Goal: Information Seeking & Learning: Learn about a topic

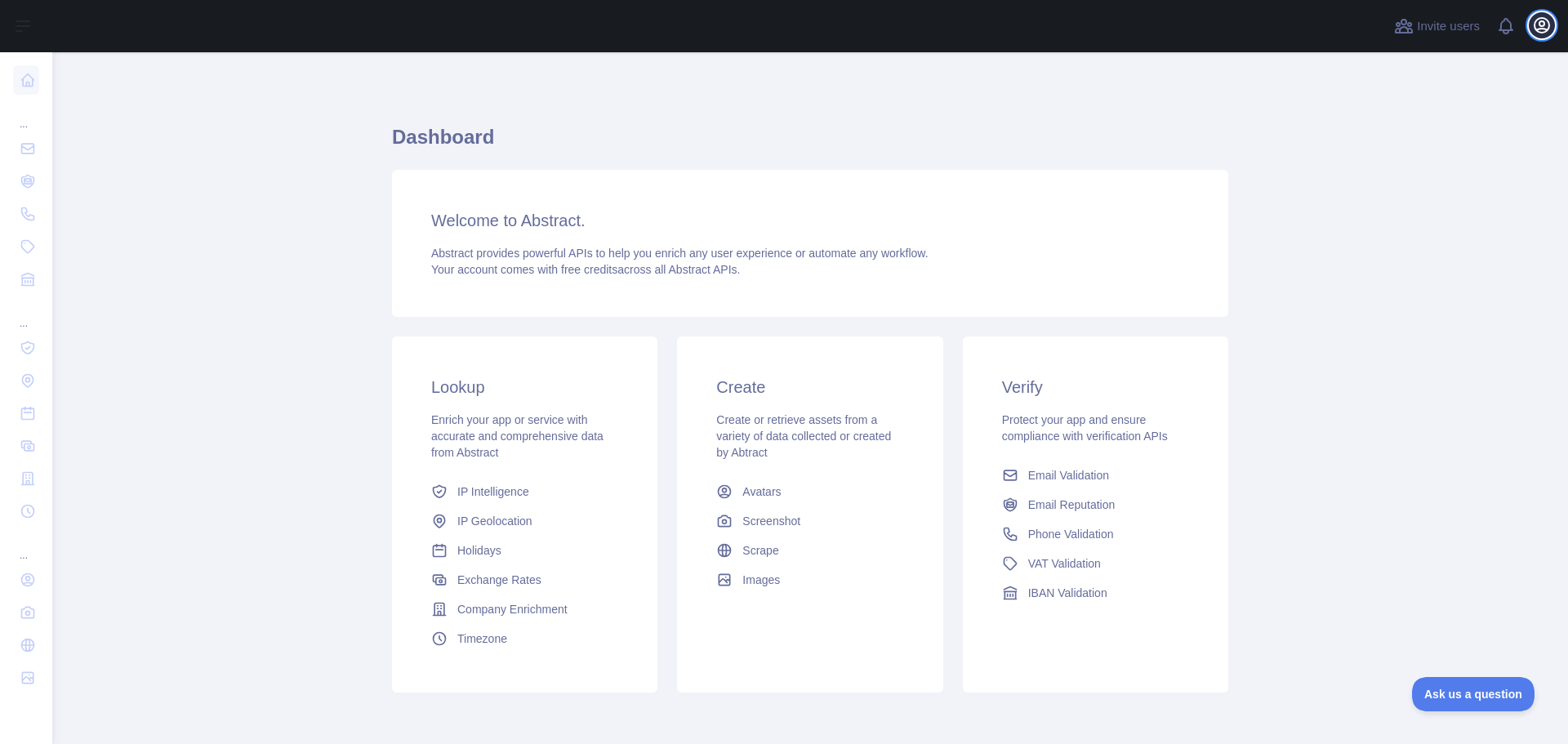
click at [1543, 23] on icon "button" at bounding box center [1541, 25] width 14 height 14
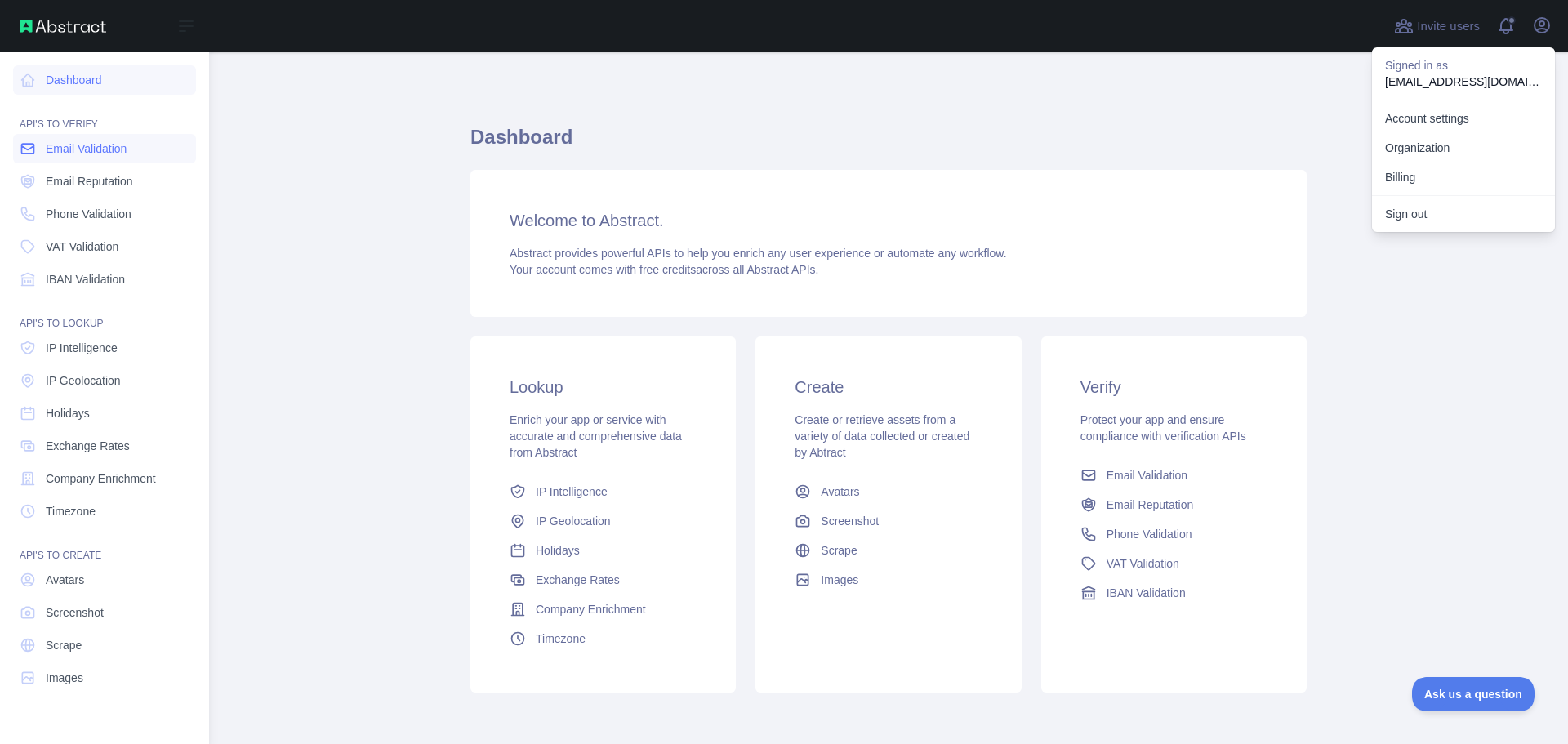
click at [102, 144] on span "Email Validation" at bounding box center [86, 149] width 81 height 16
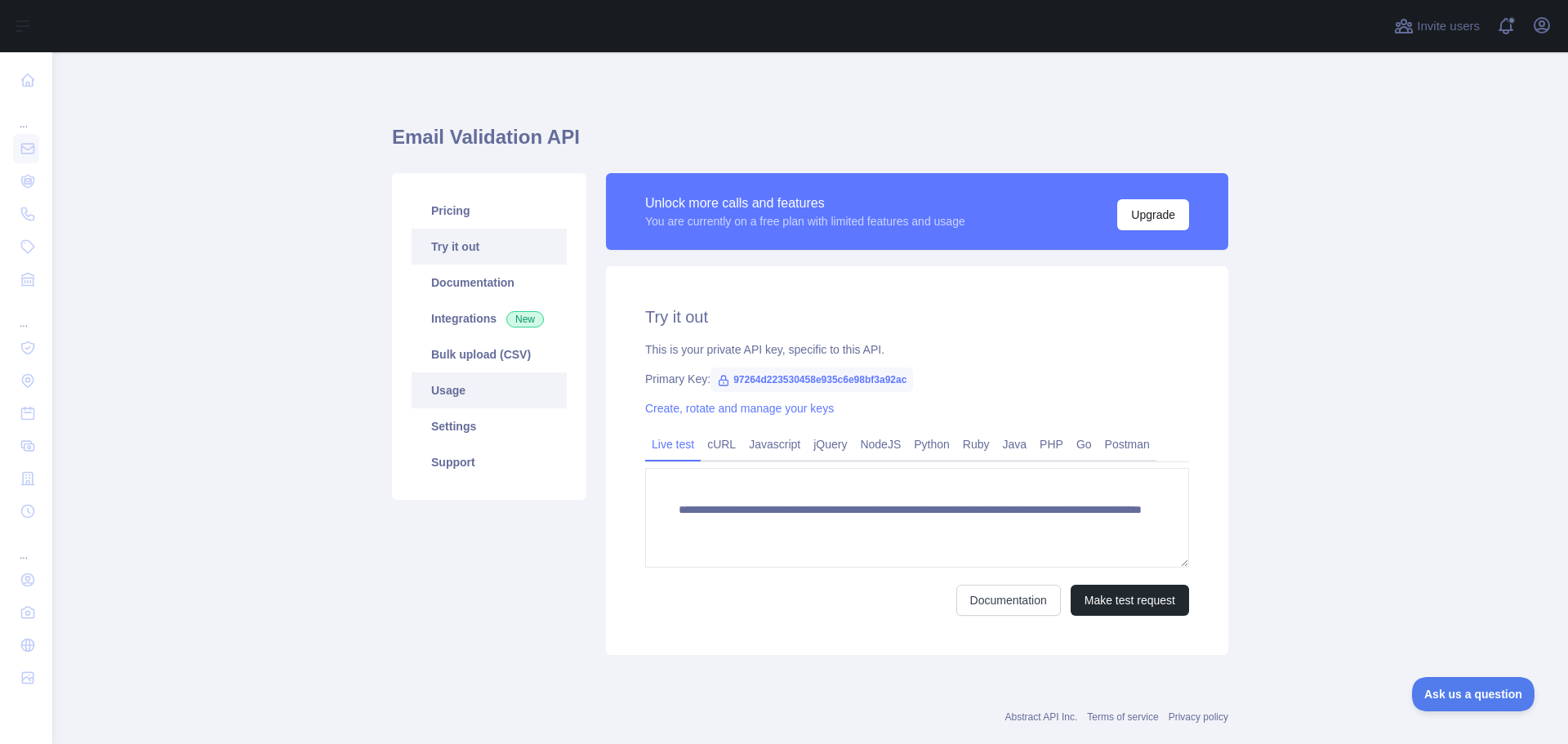
click at [419, 381] on link "Usage" at bounding box center [489, 390] width 155 height 36
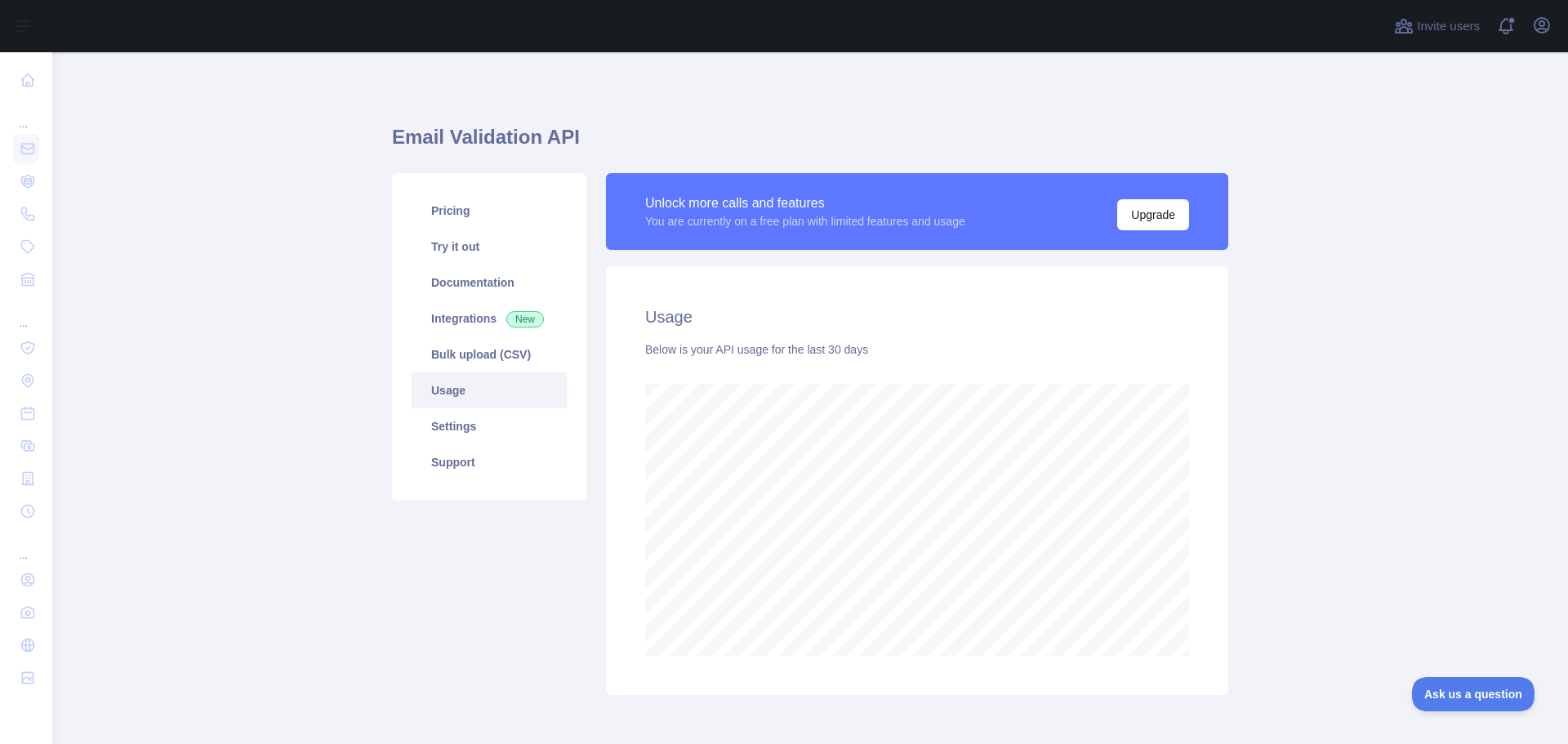
scroll to position [691, 1503]
click at [466, 215] on link "Pricing" at bounding box center [489, 211] width 155 height 36
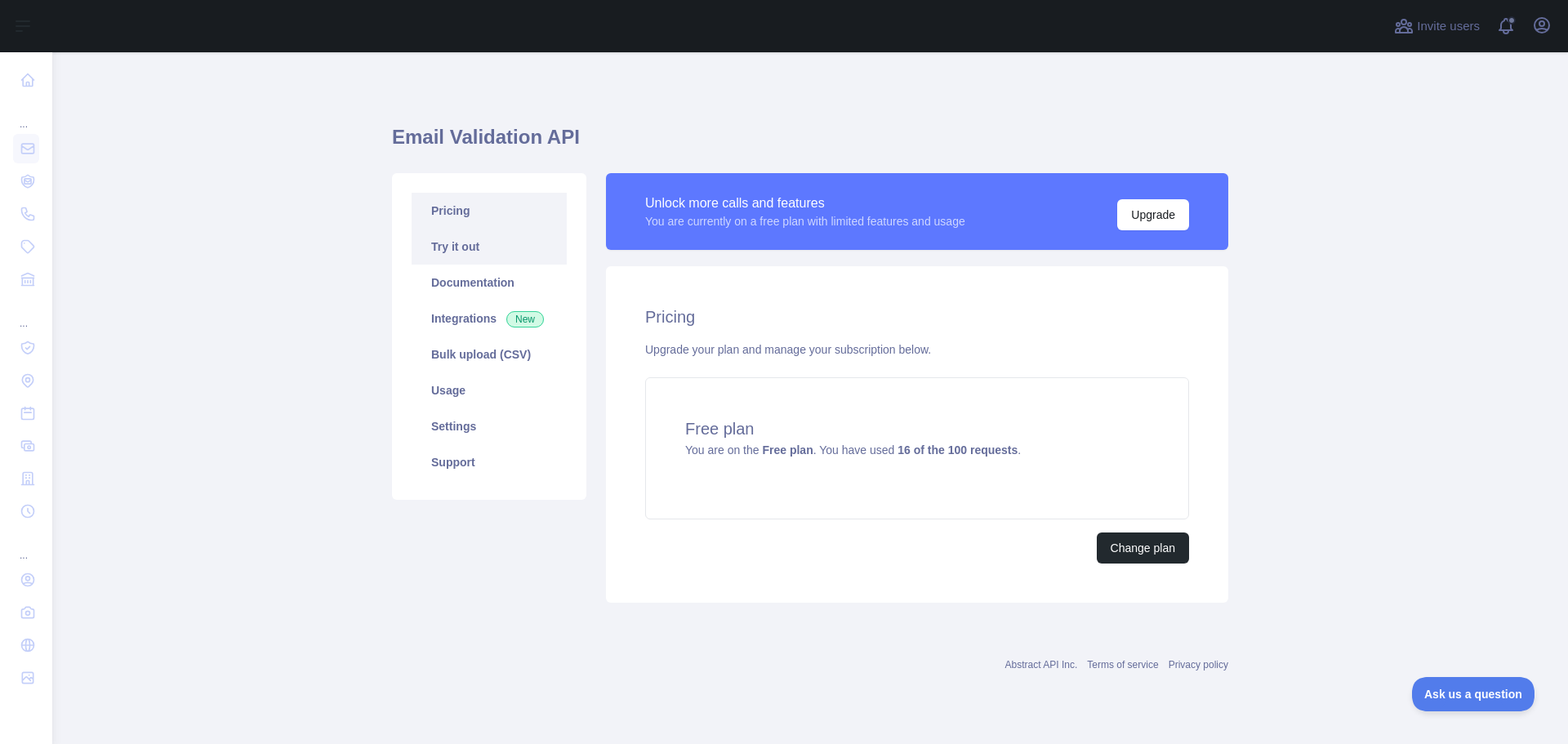
click at [482, 245] on link "Try it out" at bounding box center [489, 247] width 155 height 36
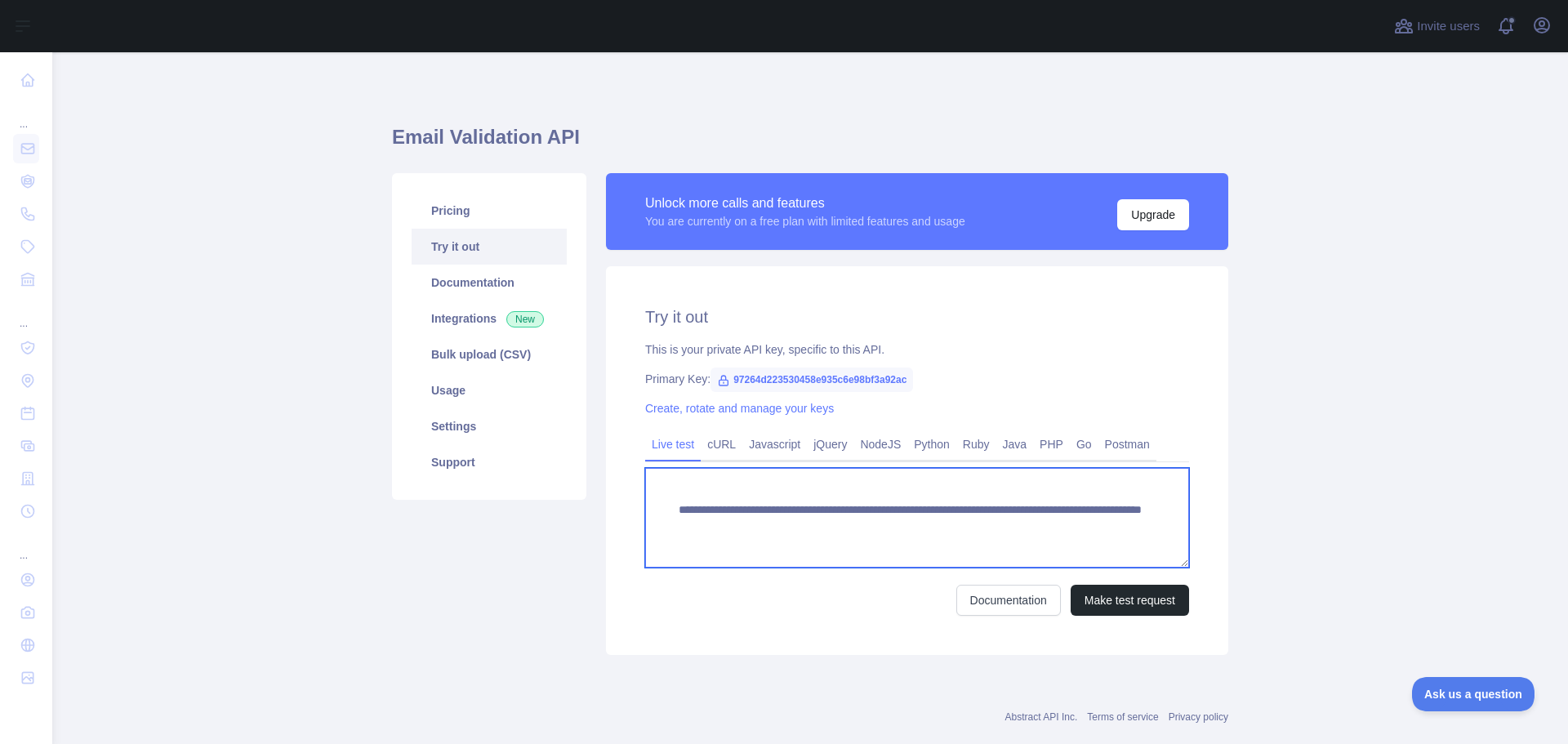
drag, startPoint x: 716, startPoint y: 526, endPoint x: 909, endPoint y: 527, distance: 193.0
click at [909, 527] on textarea "**********" at bounding box center [916, 517] width 544 height 99
